Goal: Register for event/course

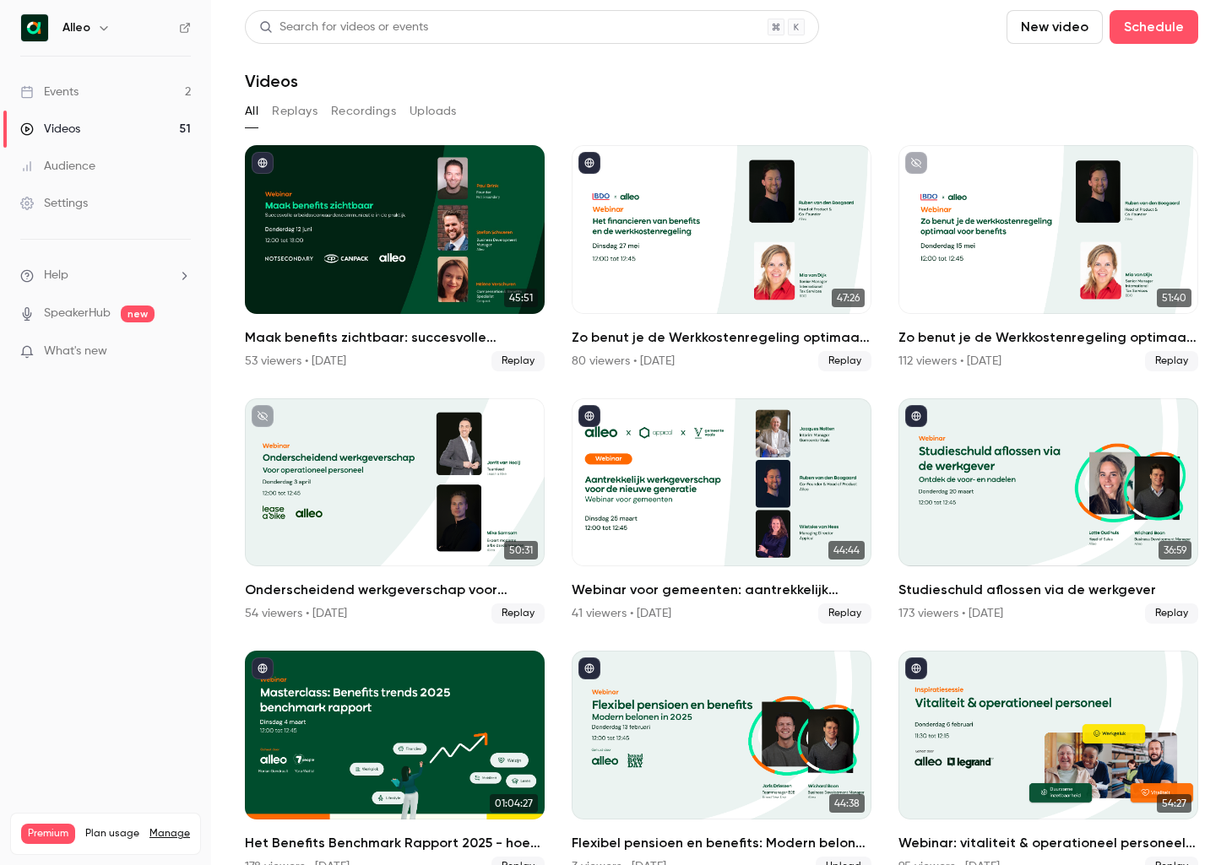
click at [130, 77] on link "Events 2" at bounding box center [105, 91] width 211 height 37
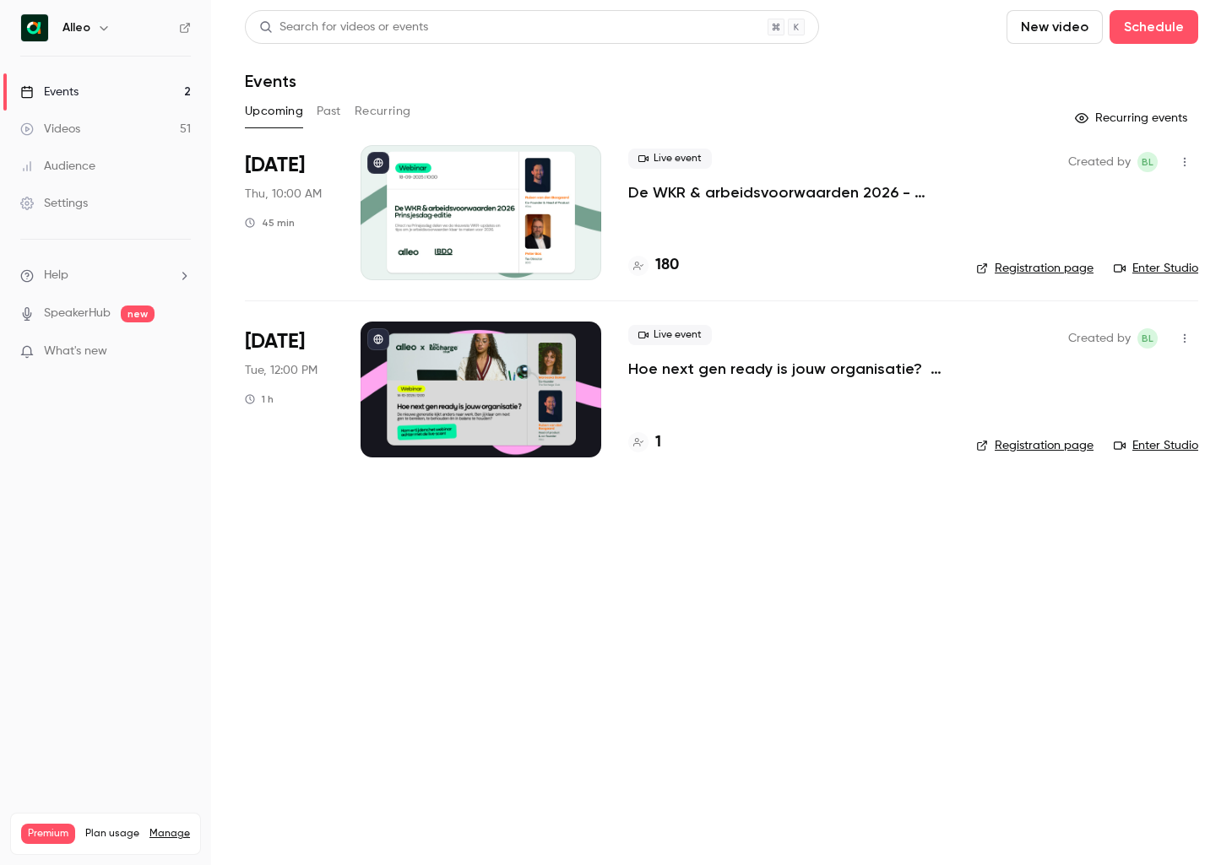
click at [694, 192] on p "De WKR & arbeidsvoorwaarden 2026 - [DATE] editie" at bounding box center [788, 192] width 321 height 20
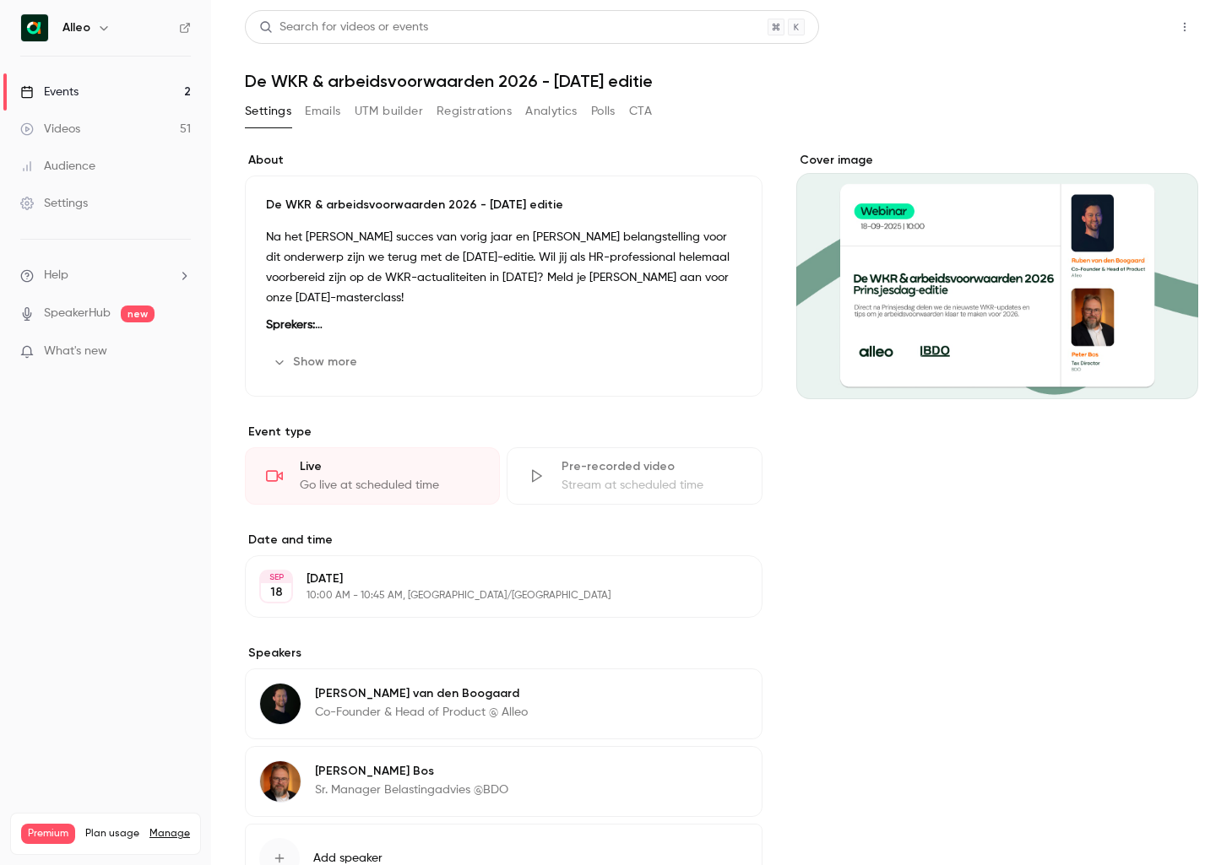
click at [1120, 35] on button "Share" at bounding box center [1124, 27] width 67 height 34
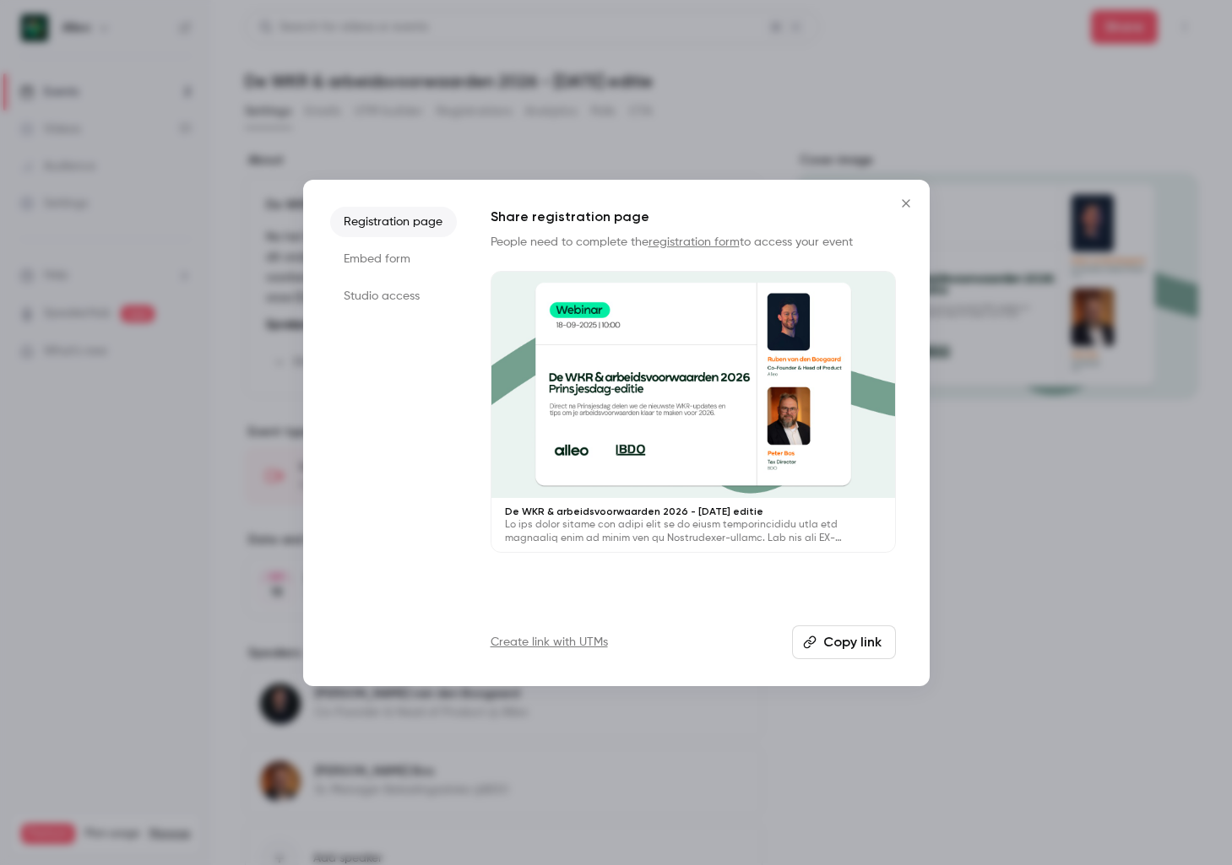
click at [900, 201] on icon "Close" at bounding box center [906, 204] width 20 height 14
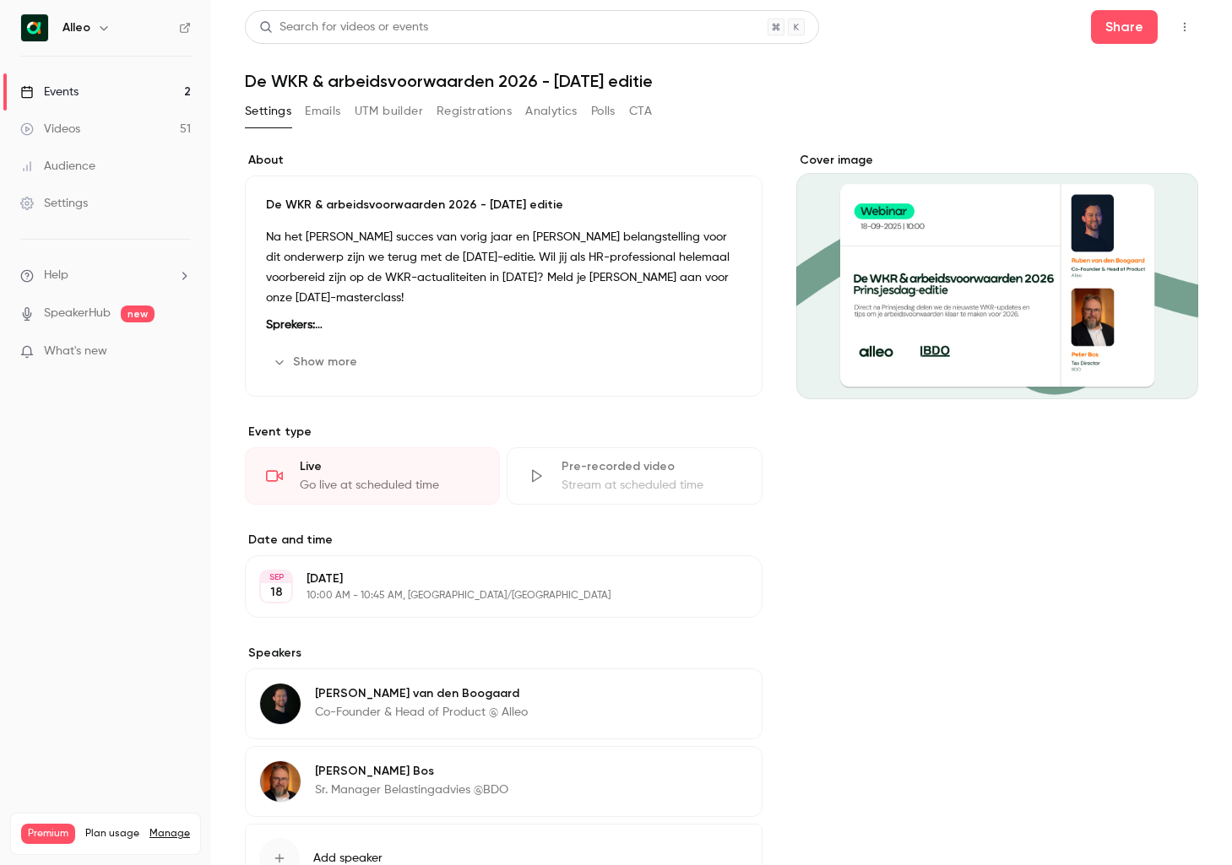
click at [474, 111] on button "Registrations" at bounding box center [473, 111] width 75 height 27
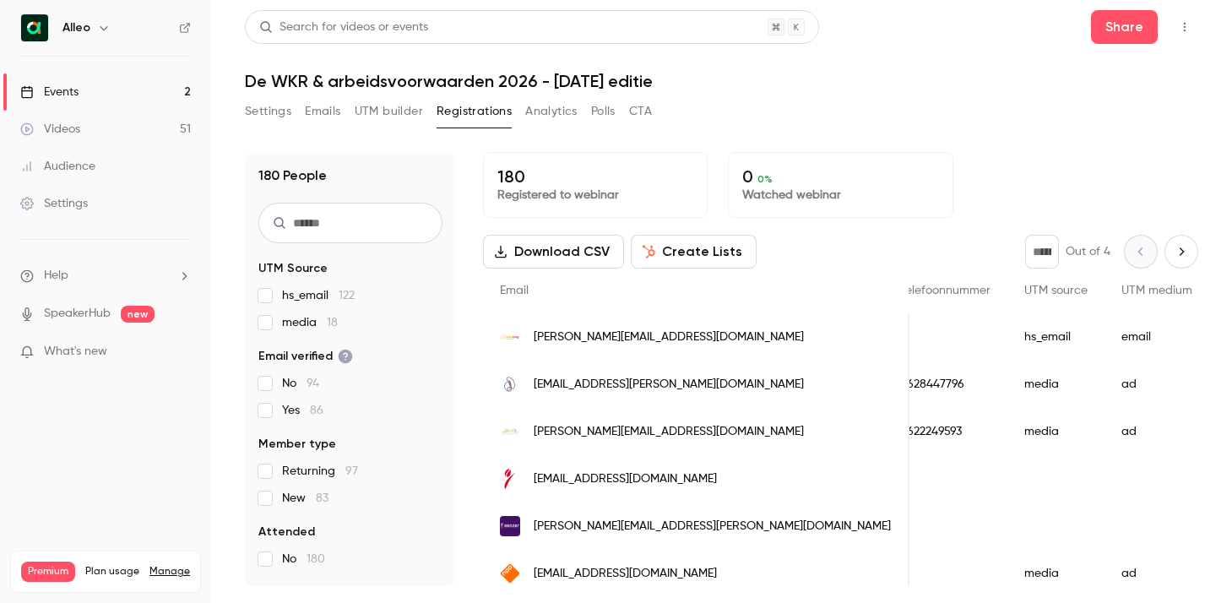
scroll to position [0, 1171]
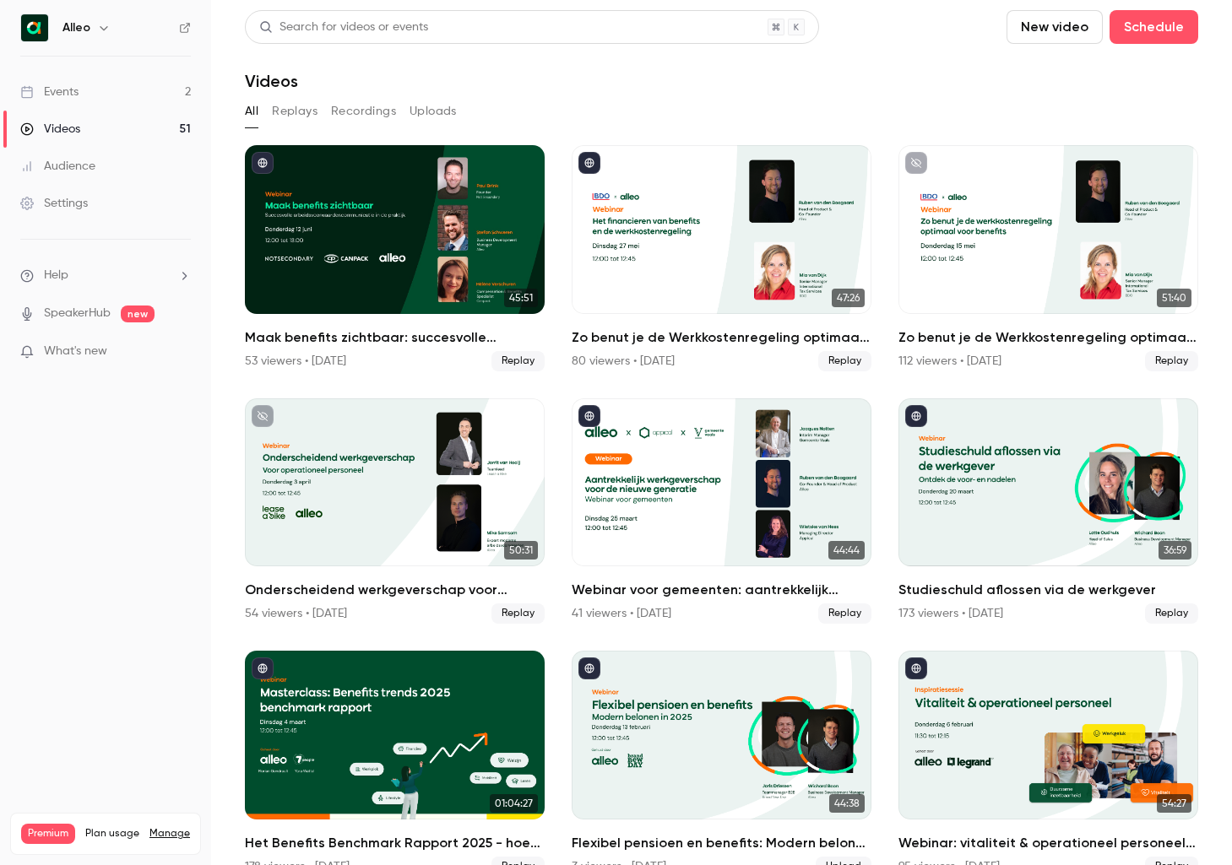
click at [143, 85] on link "Events 2" at bounding box center [105, 91] width 211 height 37
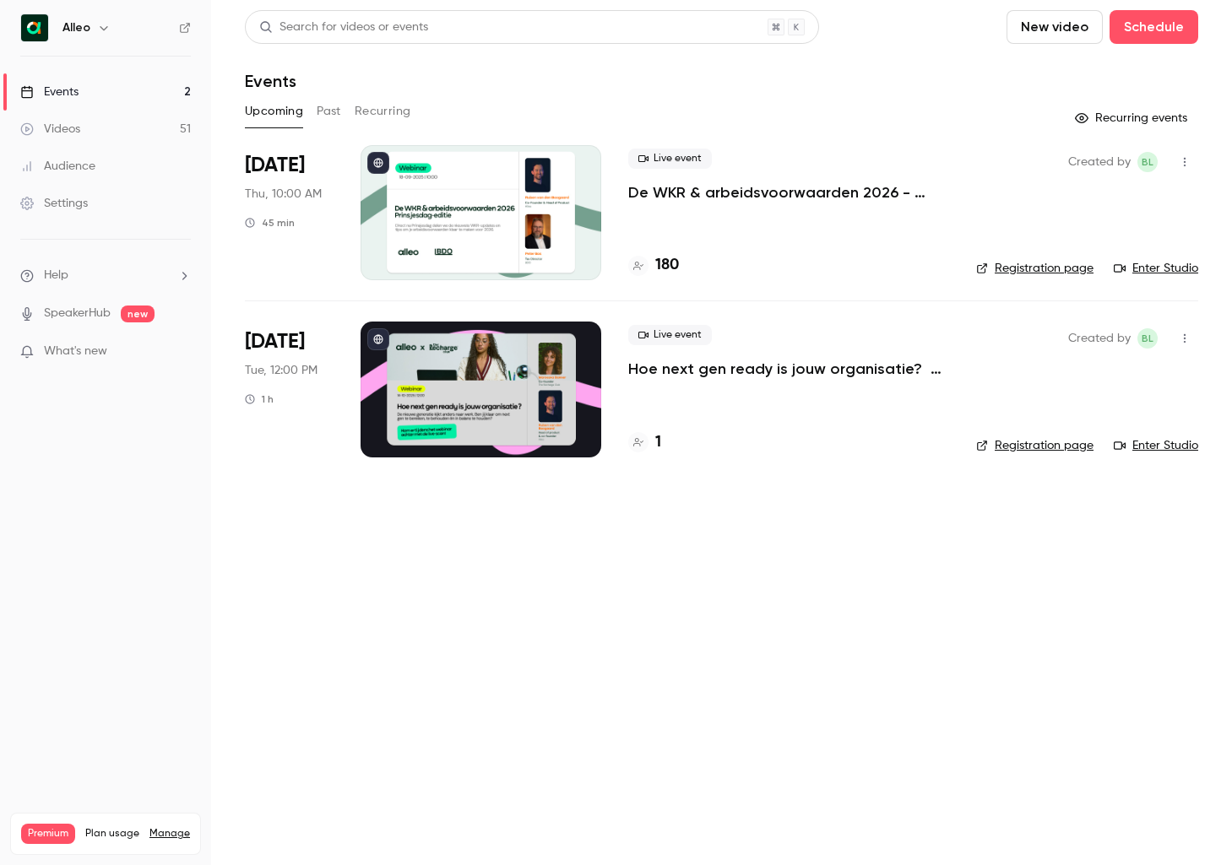
click at [539, 249] on div at bounding box center [480, 212] width 241 height 135
